Goal: Information Seeking & Learning: Learn about a topic

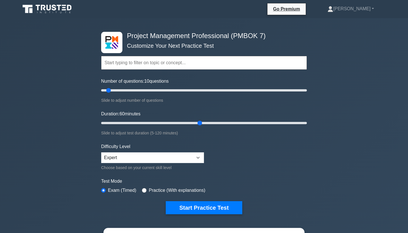
drag, startPoint x: 112, startPoint y: 122, endPoint x: 199, endPoint y: 122, distance: 87.4
type input "60"
click at [199, 122] on input "Duration: 60 minutes" at bounding box center [204, 122] width 206 height 7
click at [120, 90] on input "Number of questions: 20 questions" at bounding box center [204, 90] width 206 height 7
click at [144, 90] on input "Number of questions: 45 questions" at bounding box center [204, 90] width 206 height 7
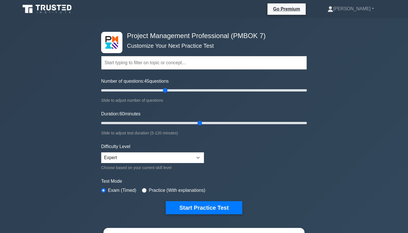
click at [164, 89] on input "Number of questions: 45 questions" at bounding box center [204, 90] width 206 height 7
click at [182, 90] on input "Number of questions: 65 questions" at bounding box center [204, 90] width 206 height 7
click at [196, 90] on input "Number of questions: 80 questions" at bounding box center [204, 90] width 206 height 7
click at [215, 91] on input "Number of questions: 95 questions" at bounding box center [204, 90] width 206 height 7
click at [227, 90] on input "Number of questions: 125 questions" at bounding box center [204, 90] width 206 height 7
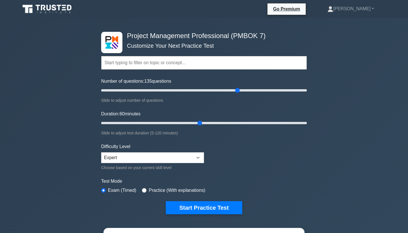
click at [239, 89] on input "Number of questions: 135 questions" at bounding box center [204, 90] width 206 height 7
click at [256, 92] on input "Number of questions: 135 questions" at bounding box center [204, 90] width 206 height 7
click at [265, 90] on input "Number of questions: 155 questions" at bounding box center [204, 90] width 206 height 7
click at [283, 89] on input "Number of questions: 180 questions" at bounding box center [204, 90] width 206 height 7
click at [294, 90] on input "Number of questions: 180 questions" at bounding box center [204, 90] width 206 height 7
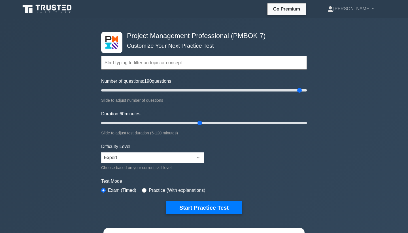
click at [302, 89] on input "Number of questions: 190 questions" at bounding box center [204, 90] width 206 height 7
type input "200"
click at [307, 89] on input "Number of questions: 195 questions" at bounding box center [204, 90] width 206 height 7
click at [207, 123] on input "Duration: 65 minutes" at bounding box center [204, 122] width 206 height 7
click at [214, 123] on input "Duration: 70 minutes" at bounding box center [204, 122] width 206 height 7
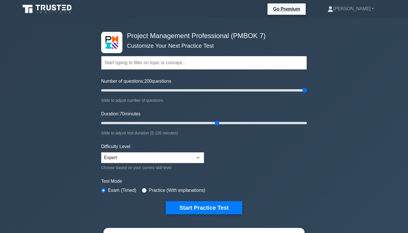
click at [218, 122] on input "Duration: 70 minutes" at bounding box center [204, 122] width 206 height 7
click at [225, 122] on input "Duration: 75 minutes" at bounding box center [204, 122] width 206 height 7
click at [235, 122] on input "Duration: 75 minutes" at bounding box center [204, 122] width 206 height 7
click at [236, 122] on input "Duration: 80 minutes" at bounding box center [204, 122] width 206 height 7
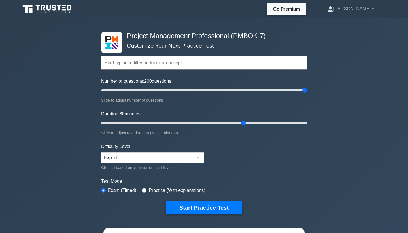
click at [241, 121] on input "Duration: 80 minutes" at bounding box center [204, 122] width 206 height 7
click at [247, 121] on input "Duration: 85 minutes" at bounding box center [204, 122] width 206 height 7
type input "90"
click at [249, 121] on input "Duration: 85 minutes" at bounding box center [204, 122] width 206 height 7
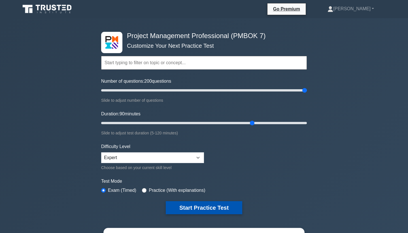
click at [201, 206] on button "Start Practice Test" at bounding box center [204, 207] width 77 height 13
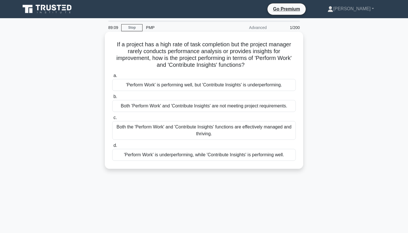
click at [128, 104] on div "Both 'Perform Work' and 'Contribute Insights' are not meeting project requireme…" at bounding box center [204, 106] width 184 height 12
click at [112, 98] on input "b. Both 'Perform Work' and 'Contribute Insights' are not meeting project requir…" at bounding box center [112, 97] width 0 height 4
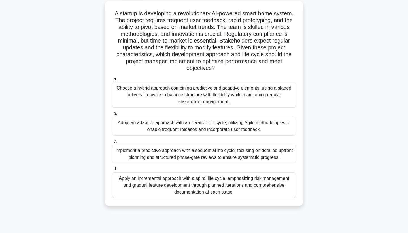
scroll to position [33, 0]
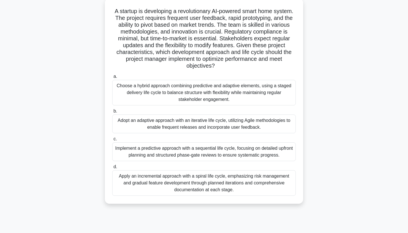
click at [127, 123] on div "Adopt an adaptive approach with an iterative life cycle, utilizing Agile method…" at bounding box center [204, 123] width 184 height 19
click at [112, 113] on input "b. Adopt an adaptive approach with an iterative life cycle, utilizing Agile met…" at bounding box center [112, 111] width 0 height 4
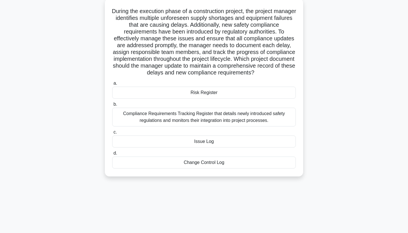
scroll to position [0, 0]
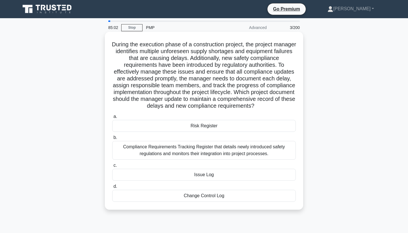
click at [193, 122] on div "Risk Register" at bounding box center [204, 126] width 184 height 12
click at [112, 118] on input "a. Risk Register" at bounding box center [112, 117] width 0 height 4
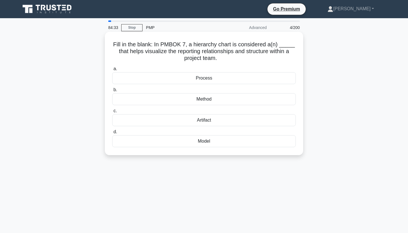
click at [214, 78] on div "Process" at bounding box center [204, 78] width 184 height 12
click at [112, 71] on input "a. Process" at bounding box center [112, 69] width 0 height 4
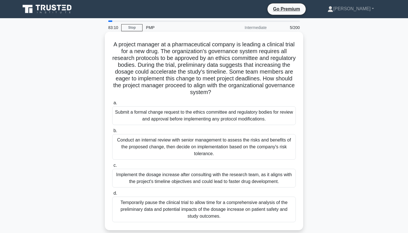
click at [155, 141] on div "Conduct an internal review with senior management to assess the risks and benef…" at bounding box center [204, 147] width 184 height 26
click at [112, 132] on input "b. Conduct an internal review with senior management to assess the risks and be…" at bounding box center [112, 131] width 0 height 4
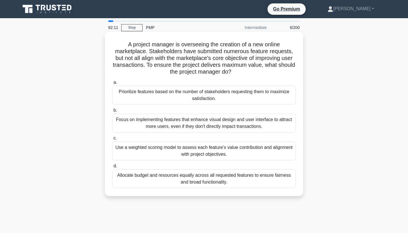
click at [215, 154] on div "Use a weighted scoring model to assess each feature's value contribution and al…" at bounding box center [204, 150] width 184 height 19
click at [112, 140] on input "c. Use a weighted scoring model to assess each feature's value contribution and…" at bounding box center [112, 138] width 0 height 4
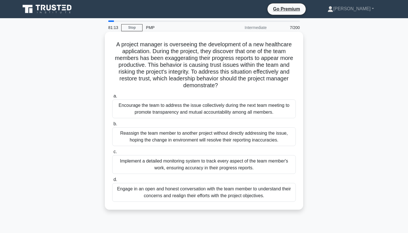
click at [191, 195] on div "Engage in an open and honest conversation with the team member to understand th…" at bounding box center [204, 192] width 184 height 19
click at [112, 181] on input "d. Engage in an open and honest conversation with the team member to understand…" at bounding box center [112, 180] width 0 height 4
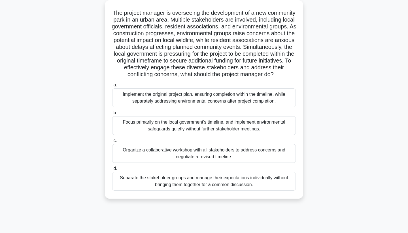
scroll to position [40, 0]
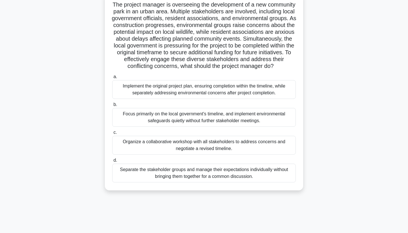
click at [209, 141] on div "Organize a collaborative workshop with all stakeholders to address concerns and…" at bounding box center [204, 145] width 184 height 19
click at [112, 134] on input "c. Organize a collaborative workshop with all stakeholders to address concerns …" at bounding box center [112, 132] width 0 height 4
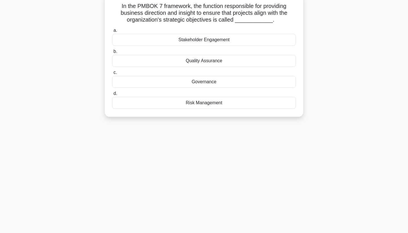
scroll to position [0, 0]
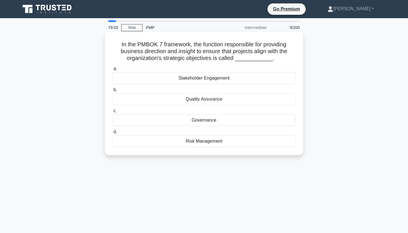
click at [217, 123] on div "Governance" at bounding box center [204, 120] width 184 height 12
click at [112, 113] on input "c. Governance" at bounding box center [112, 111] width 0 height 4
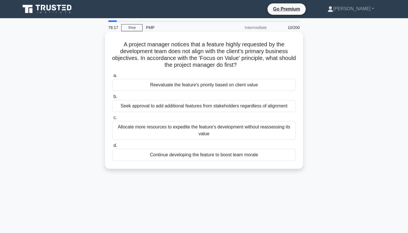
click at [229, 82] on div "Reevaluate the feature's priority based on client value" at bounding box center [204, 85] width 184 height 12
click at [112, 77] on input "a. Reevaluate the feature's priority based on client value" at bounding box center [112, 76] width 0 height 4
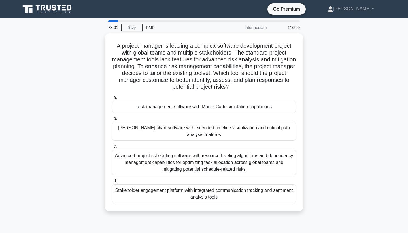
click at [385, 71] on div "A project manager is leading a complex software development project with global…" at bounding box center [204, 125] width 374 height 184
click at [127, 26] on link "Stop" at bounding box center [131, 27] width 21 height 7
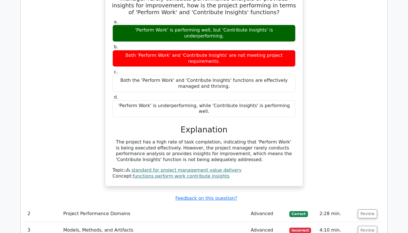
scroll to position [478, 0]
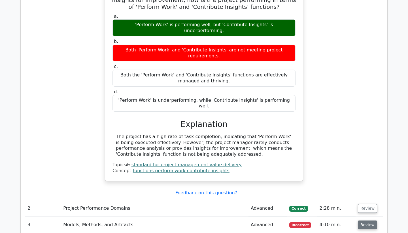
click at [363, 220] on button "Review" at bounding box center [367, 224] width 19 height 9
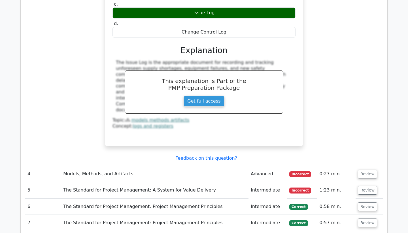
scroll to position [862, 0]
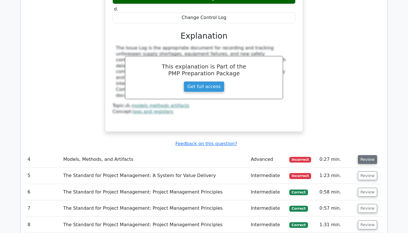
click at [365, 155] on button "Review" at bounding box center [367, 159] width 19 height 9
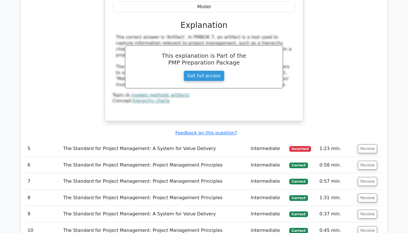
scroll to position [1139, 0]
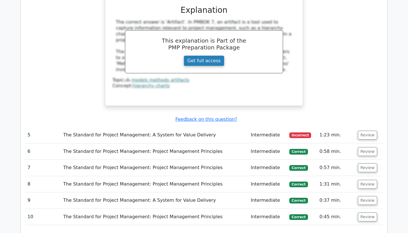
click at [200, 55] on link "Get full access" at bounding box center [204, 60] width 41 height 11
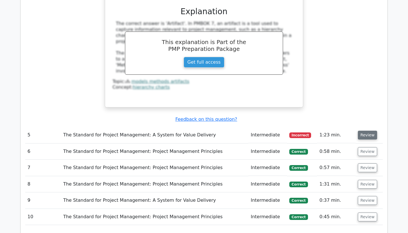
click at [368, 130] on button "Review" at bounding box center [367, 134] width 19 height 9
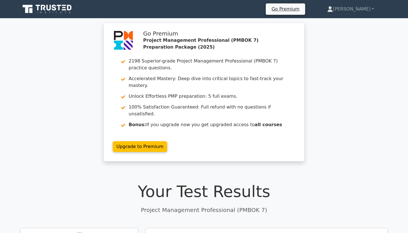
scroll to position [0, 0]
click at [330, 50] on div "Go Premium Project Management Professional (PMBOK 7) Preparation Package (2025)…" at bounding box center [204, 95] width 408 height 145
